Goal: Check status: Check status

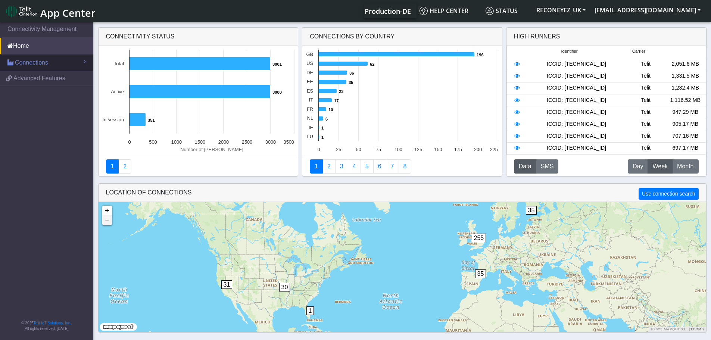
click at [49, 62] on link "Connections" at bounding box center [46, 62] width 93 height 16
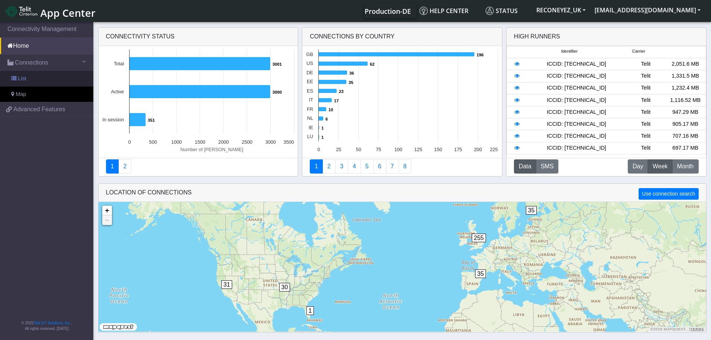
click at [48, 79] on link "List" at bounding box center [46, 79] width 93 height 16
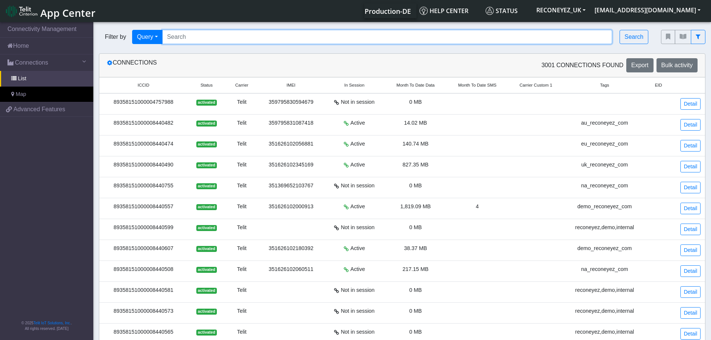
paste input "89358151000008419767"
type input "89358151000008419767"
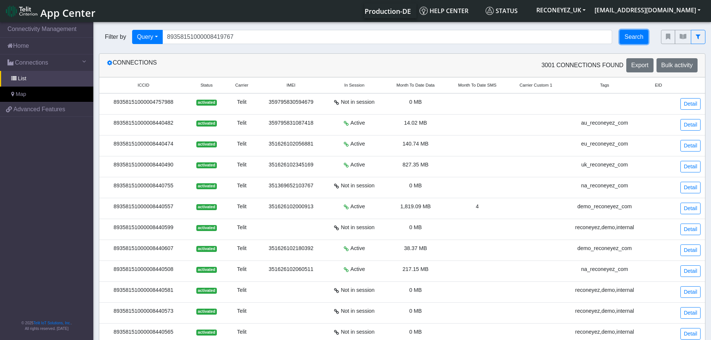
click at [638, 34] on button "Search" at bounding box center [634, 37] width 29 height 14
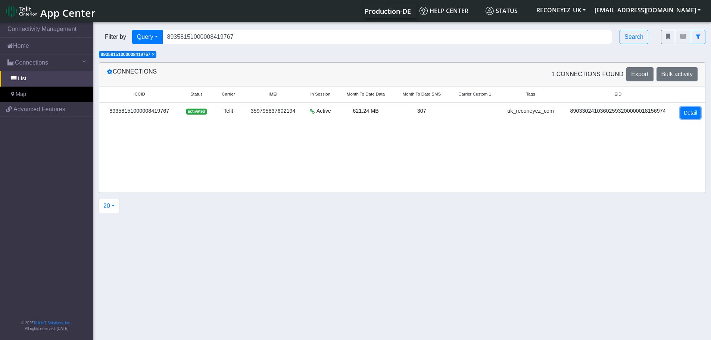
click at [693, 114] on link "Detail" at bounding box center [690, 113] width 20 height 12
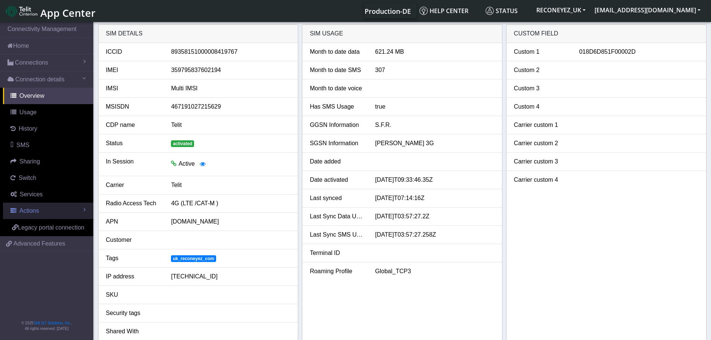
click at [35, 214] on span "Actions" at bounding box center [28, 211] width 19 height 6
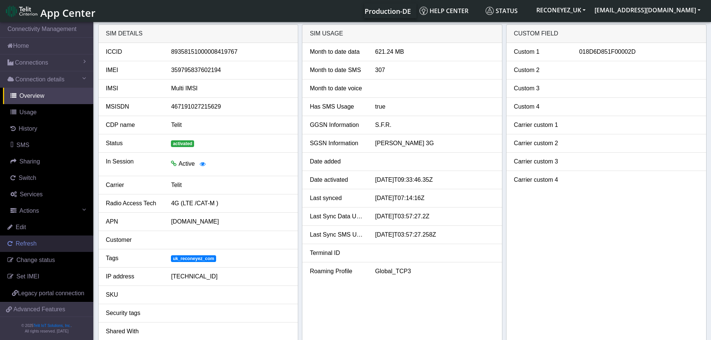
click at [35, 245] on link "Refresh" at bounding box center [46, 244] width 93 height 16
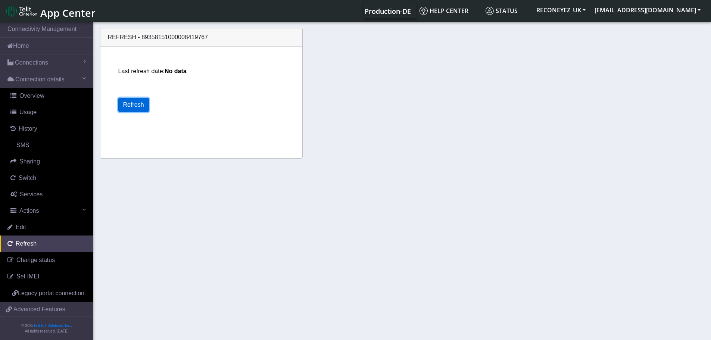
drag, startPoint x: 130, startPoint y: 103, endPoint x: 134, endPoint y: 108, distance: 6.1
click at [131, 103] on button "Refresh" at bounding box center [133, 105] width 31 height 14
